Goal: Browse casually: Explore the website without a specific task or goal

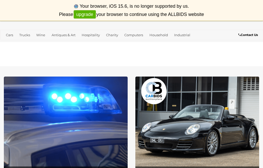
click at [69, 36] on link "Antiques & Art" at bounding box center [64, 35] width 28 height 8
click at [0, 0] on link "Art" at bounding box center [0, 0] width 0 height 0
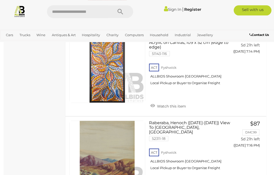
scroll to position [4424, 0]
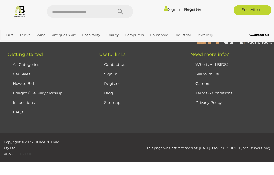
scroll to position [69, 0]
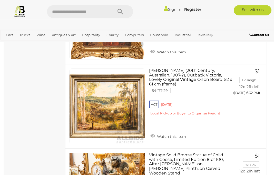
scroll to position [4423, 0]
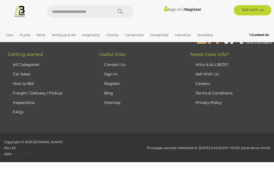
scroll to position [69, 0]
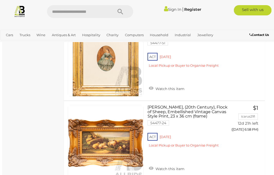
scroll to position [1039, 2]
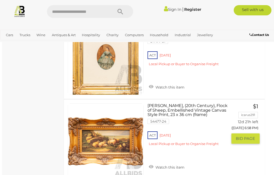
click at [168, 110] on link "Artist Unknown, (20th Century), Flock of Sheep, Embellished Vintage Canvas Styl…" at bounding box center [189, 126] width 76 height 47
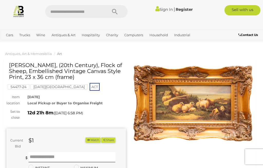
click at [212, 99] on img at bounding box center [193, 103] width 119 height 77
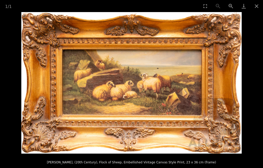
click at [261, 9] on button "Close gallery" at bounding box center [256, 6] width 13 height 12
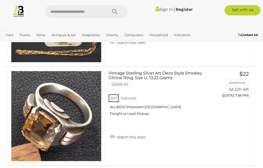
scroll to position [2789, 0]
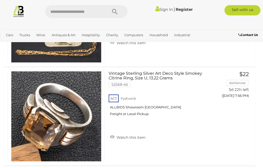
click at [114, 34] on link "Charity" at bounding box center [112, 35] width 16 height 8
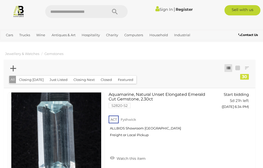
click at [0, 0] on link "SuperHeroes ACT Classic Cruise Auction" at bounding box center [0, 0] width 0 height 0
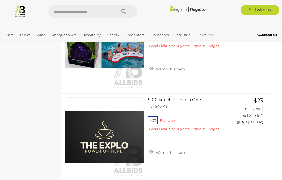
scroll to position [4111, 5]
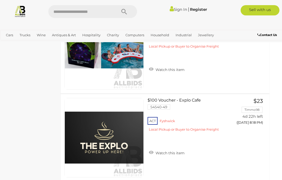
click at [65, 31] on link "Antiques & Art" at bounding box center [64, 35] width 28 height 8
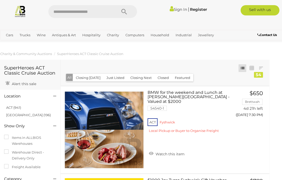
click at [0, 0] on link "Books" at bounding box center [0, 0] width 0 height 0
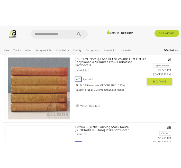
scroll to position [453, 0]
